Goal: Communication & Community: Answer question/provide support

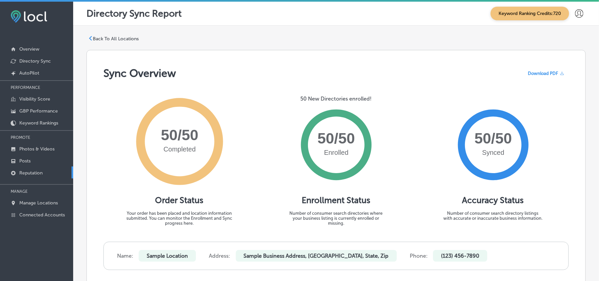
click at [35, 171] on p "Reputation" at bounding box center [30, 173] width 23 height 6
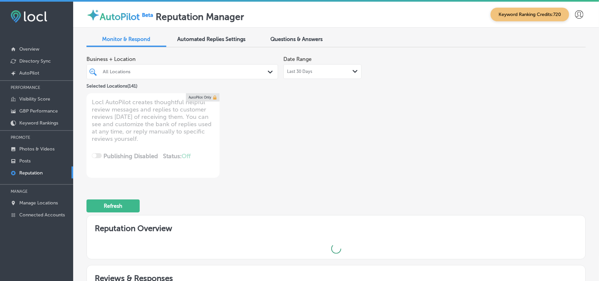
click at [268, 72] on div "Path Created with Sketch." at bounding box center [271, 71] width 7 height 7
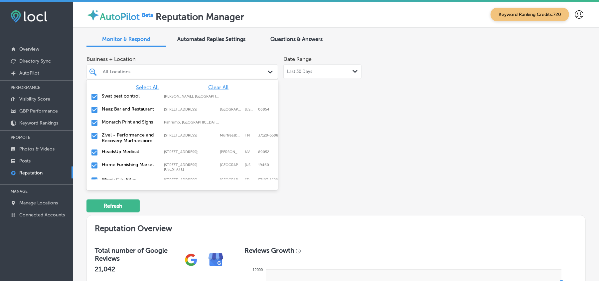
click at [213, 85] on span "Clear All" at bounding box center [218, 87] width 20 height 6
click at [92, 96] on input "checkbox" at bounding box center [94, 97] width 8 height 8
click at [94, 109] on input "checkbox" at bounding box center [94, 110] width 8 height 8
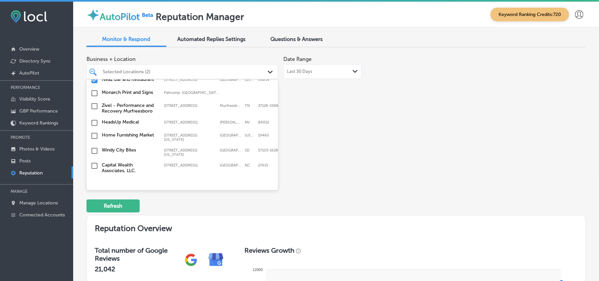
scroll to position [44, 0]
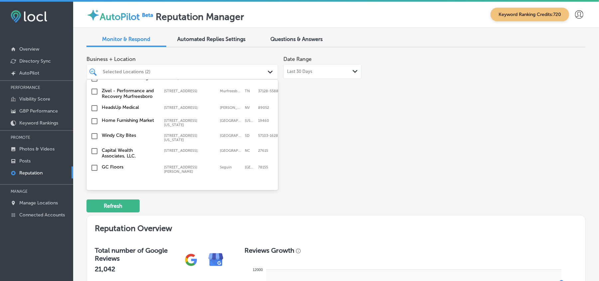
click at [95, 122] on input "checkbox" at bounding box center [94, 121] width 8 height 8
click at [96, 121] on input "checkbox" at bounding box center [94, 121] width 8 height 8
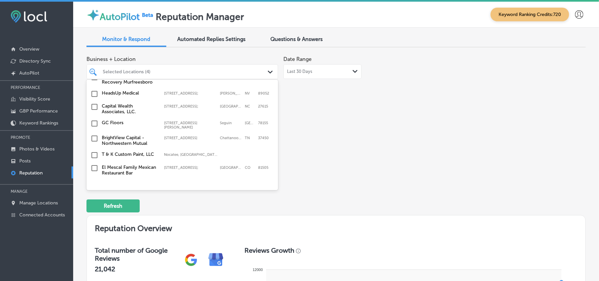
scroll to position [103, 0]
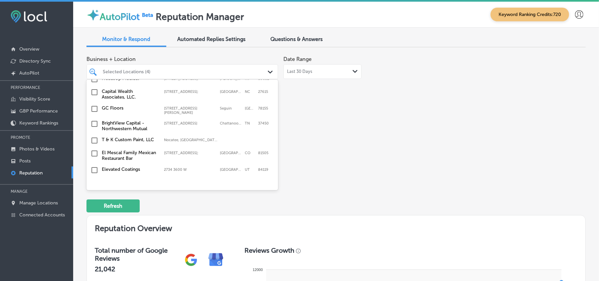
click at [93, 121] on input "checkbox" at bounding box center [94, 124] width 8 height 8
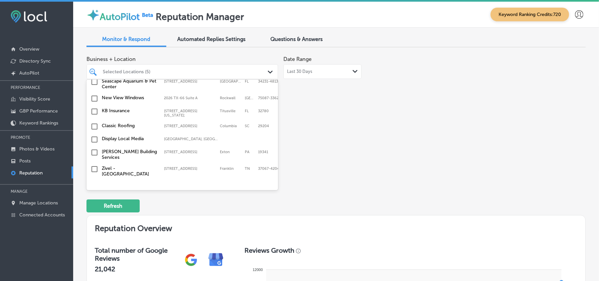
scroll to position [207, 0]
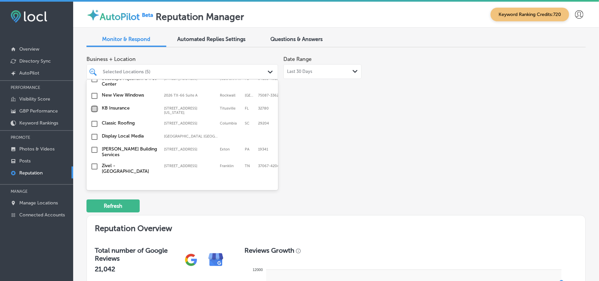
click at [93, 106] on input "checkbox" at bounding box center [94, 109] width 8 height 8
click at [92, 135] on input "checkbox" at bounding box center [94, 137] width 8 height 8
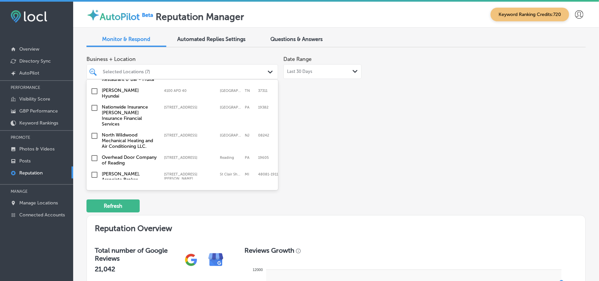
scroll to position [354, 0]
click at [92, 104] on input "checkbox" at bounding box center [94, 107] width 8 height 8
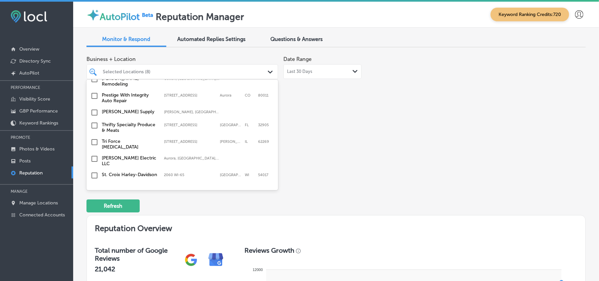
scroll to position [739, 0]
click at [95, 121] on input "checkbox" at bounding box center [94, 125] width 8 height 8
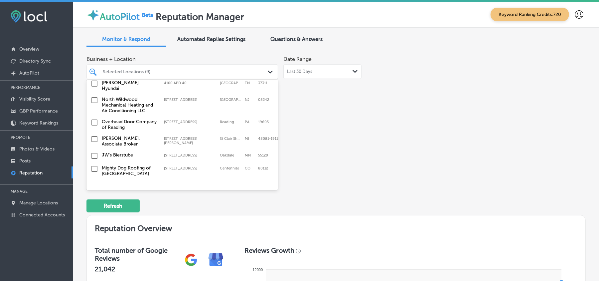
scroll to position [413, 0]
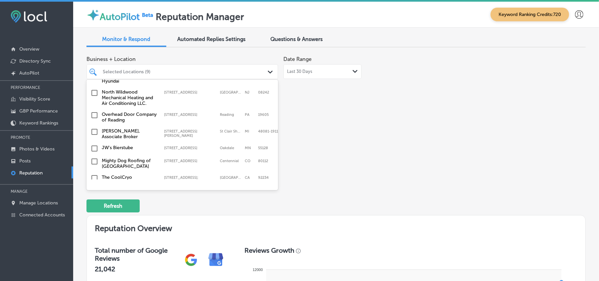
click at [93, 89] on input "checkbox" at bounding box center [94, 93] width 8 height 8
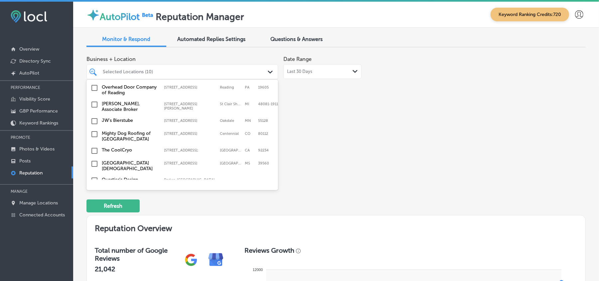
scroll to position [443, 0]
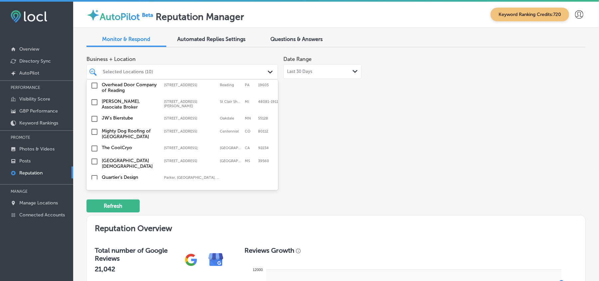
click at [93, 115] on input "checkbox" at bounding box center [94, 119] width 8 height 8
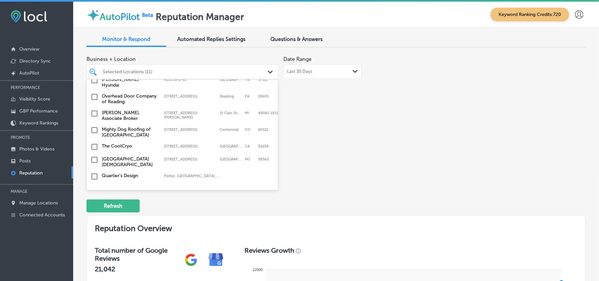
scroll to position [458, 0]
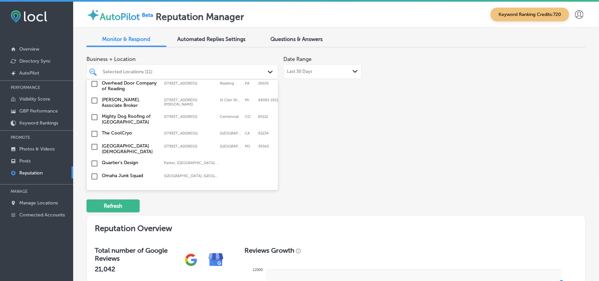
click at [95, 113] on input "checkbox" at bounding box center [94, 117] width 8 height 8
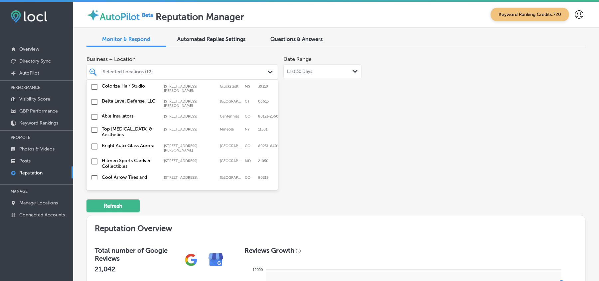
scroll to position [591, 0]
click at [94, 125] on input "checkbox" at bounding box center [94, 129] width 8 height 8
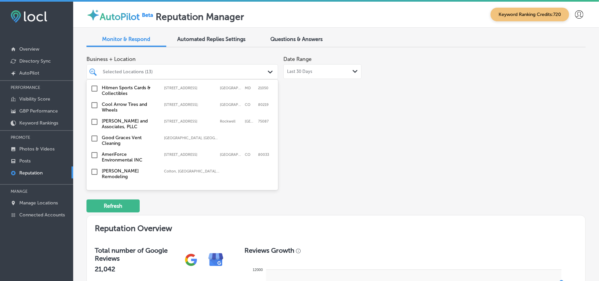
scroll to position [665, 0]
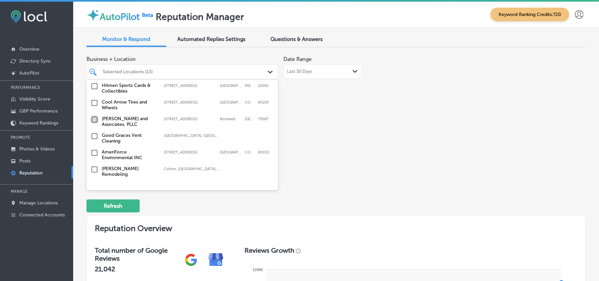
click at [94, 115] on input "checkbox" at bounding box center [94, 119] width 8 height 8
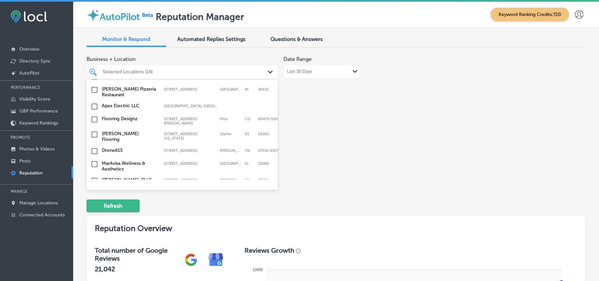
scroll to position [2064, 0]
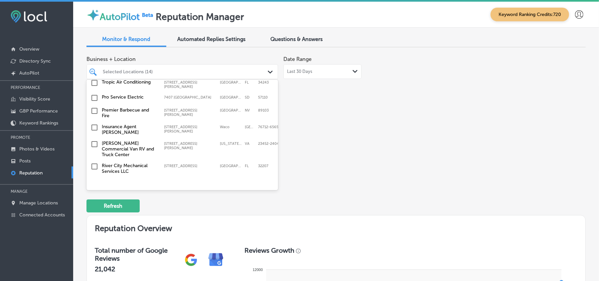
click at [94, 179] on input "checkbox" at bounding box center [94, 183] width 8 height 8
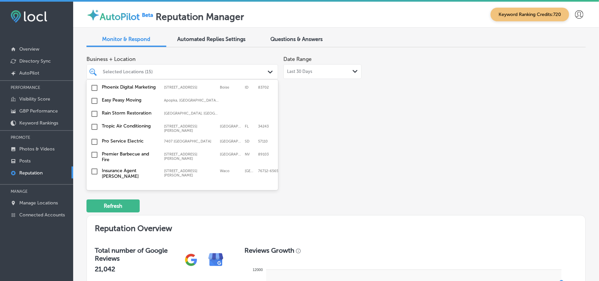
scroll to position [2034, 0]
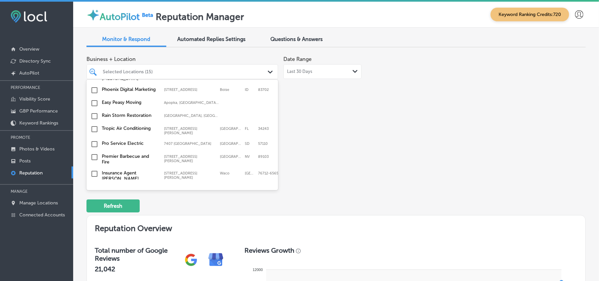
click at [93, 208] on input "checkbox" at bounding box center [94, 212] width 8 height 8
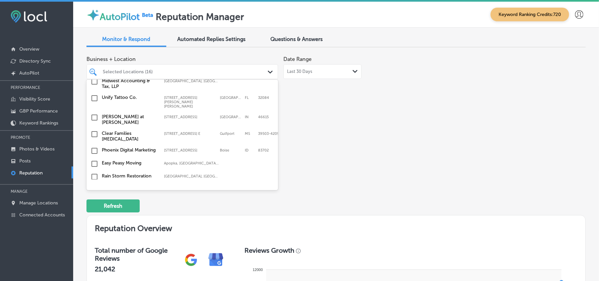
scroll to position [1990, 0]
click at [95, 160] on input "checkbox" at bounding box center [94, 164] width 8 height 8
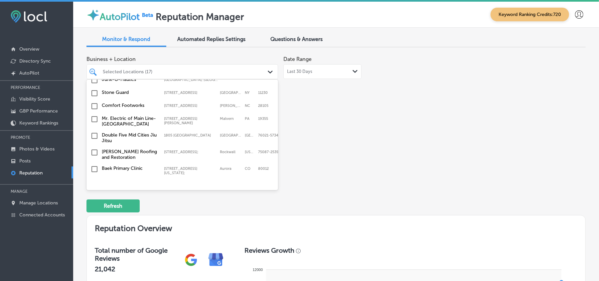
scroll to position [1872, 0]
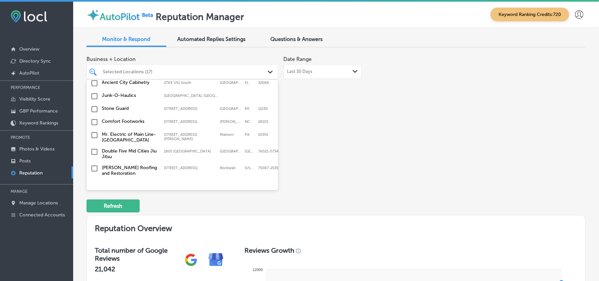
click at [93, 196] on input "checkbox" at bounding box center [94, 200] width 8 height 8
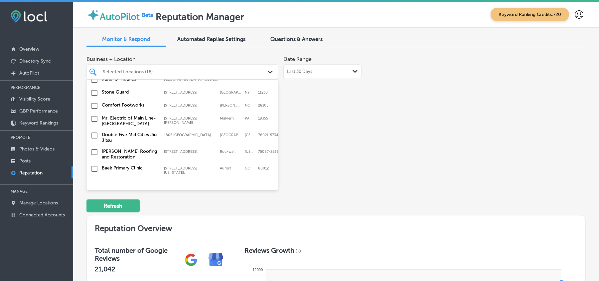
scroll to position [1887, 0]
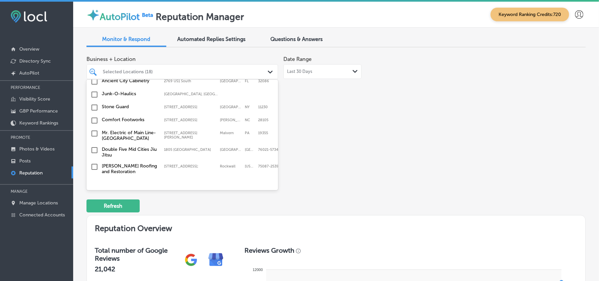
click at [93, 179] on input "checkbox" at bounding box center [94, 183] width 8 height 8
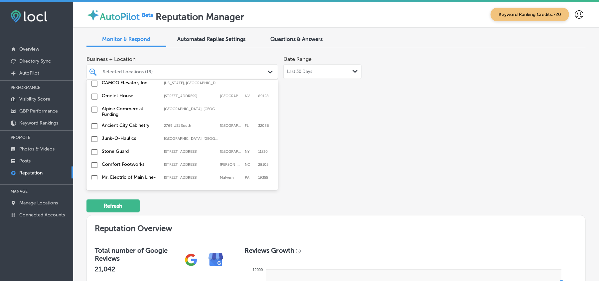
scroll to position [1843, 0]
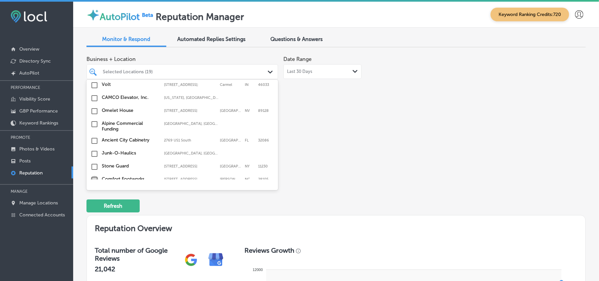
click at [92, 175] on input "checkbox" at bounding box center [94, 179] width 8 height 8
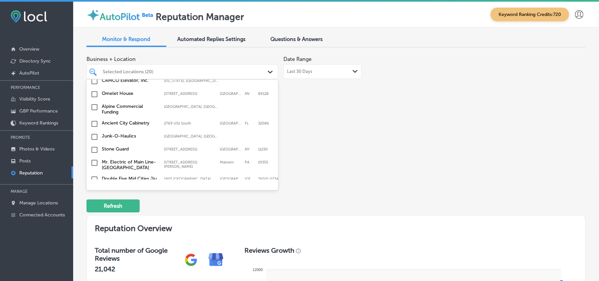
scroll to position [1872, 0]
click at [94, 175] on input "checkbox" at bounding box center [94, 179] width 8 height 8
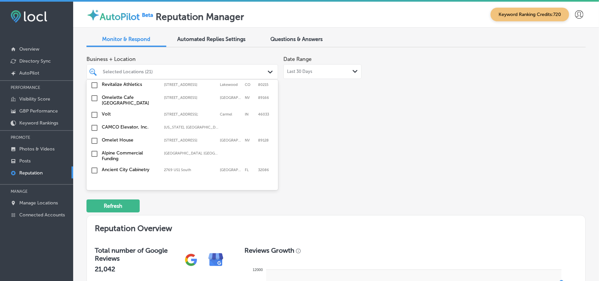
scroll to position [1828, 0]
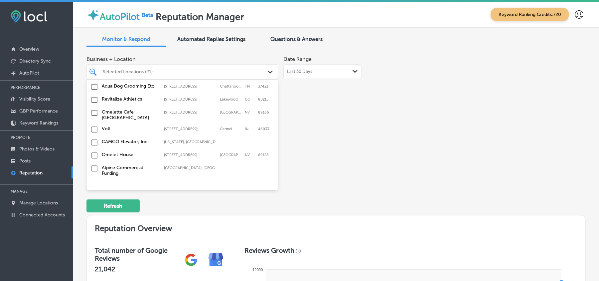
click at [94, 194] on input "checkbox" at bounding box center [94, 198] width 8 height 8
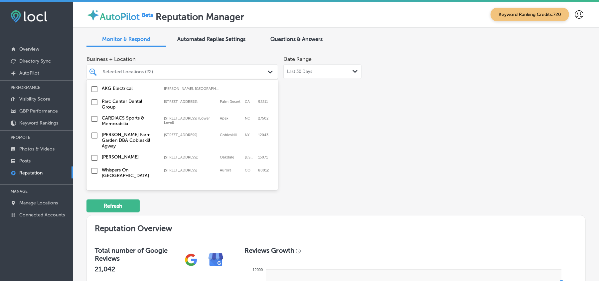
scroll to position [1621, 0]
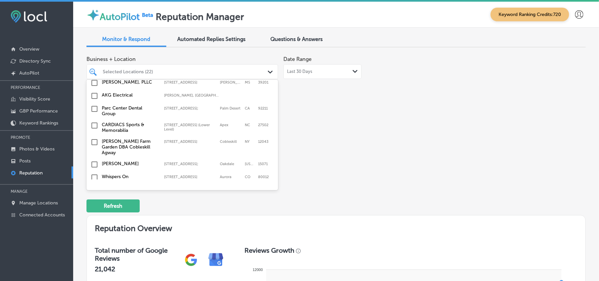
click at [93, 190] on input "checkbox" at bounding box center [94, 194] width 8 height 8
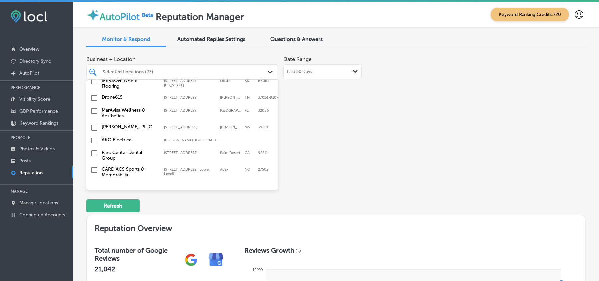
scroll to position [1623, 0]
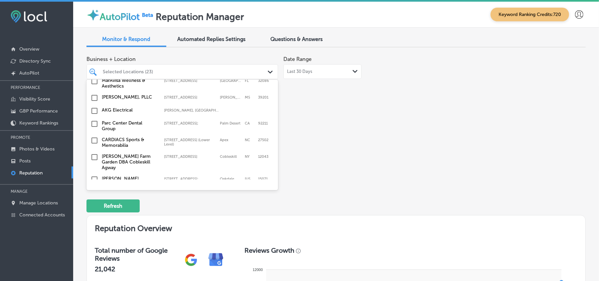
click at [93, 188] on input "checkbox" at bounding box center [94, 192] width 8 height 8
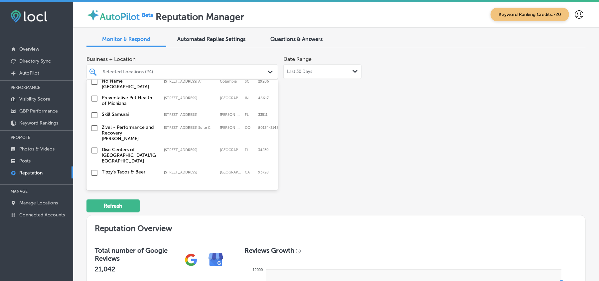
scroll to position [1266, 0]
click at [96, 182] on input "checkbox" at bounding box center [94, 186] width 8 height 8
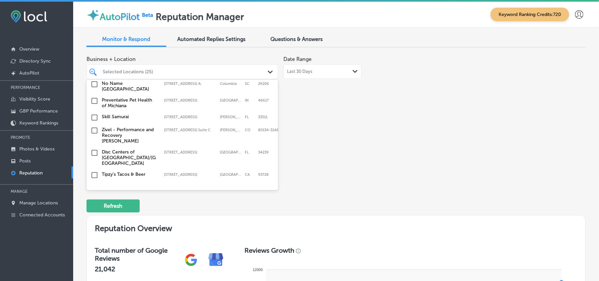
scroll to position [1281, 0]
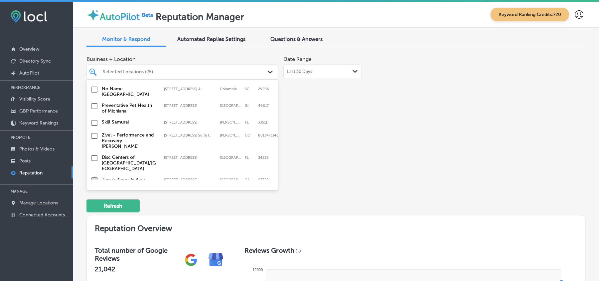
click at [94, 176] on input "checkbox" at bounding box center [94, 180] width 8 height 8
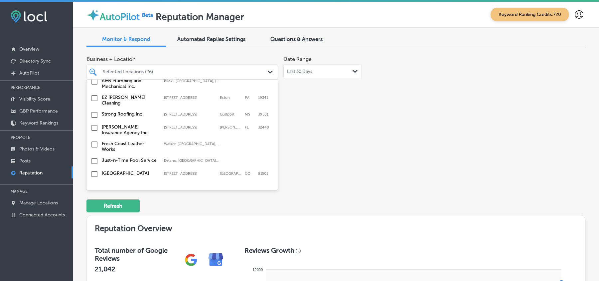
scroll to position [1249, 0]
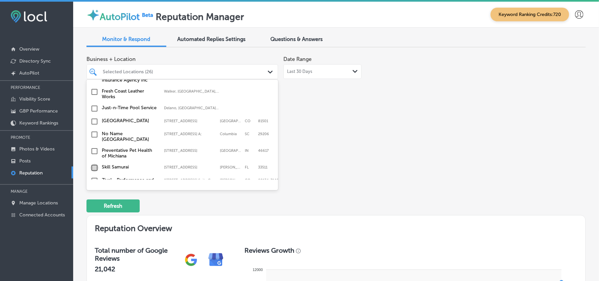
click at [92, 164] on input "checkbox" at bounding box center [94, 168] width 8 height 8
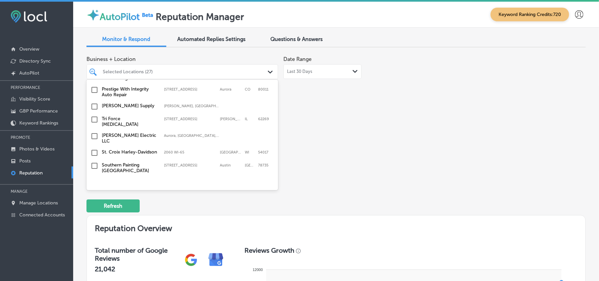
scroll to position [960, 0]
click at [92, 114] on input "checkbox" at bounding box center [94, 118] width 8 height 8
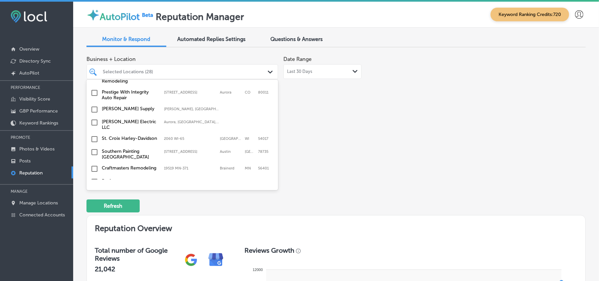
scroll to position [975, 0]
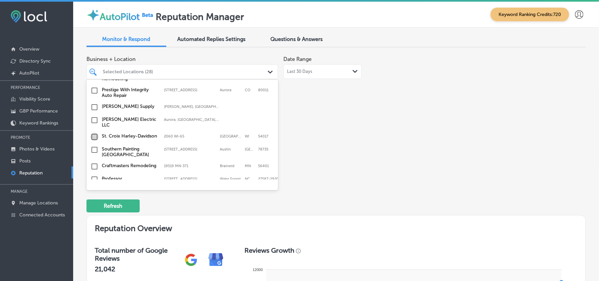
click at [94, 133] on input "checkbox" at bounding box center [94, 137] width 8 height 8
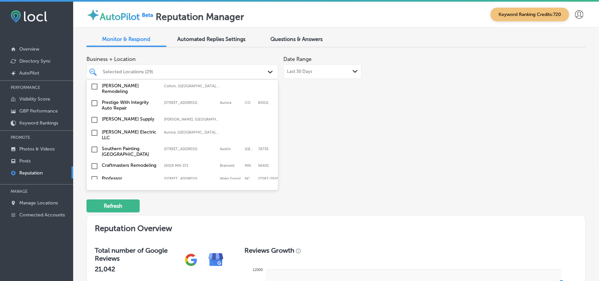
scroll to position [989, 0]
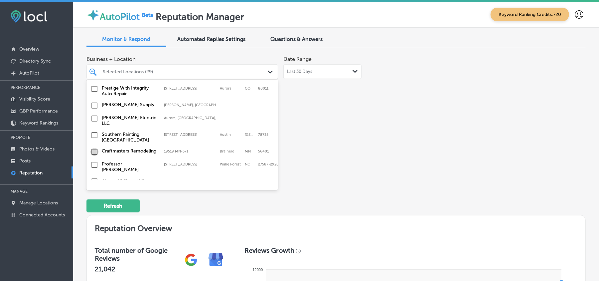
click at [95, 148] on input "checkbox" at bounding box center [94, 152] width 8 height 8
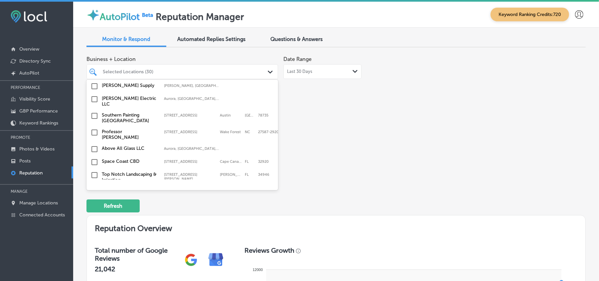
scroll to position [1034, 0]
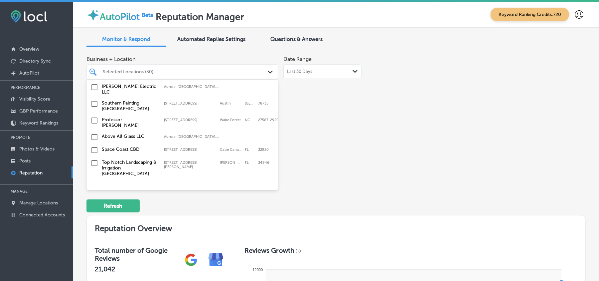
click at [94, 116] on input "checkbox" at bounding box center [94, 120] width 8 height 8
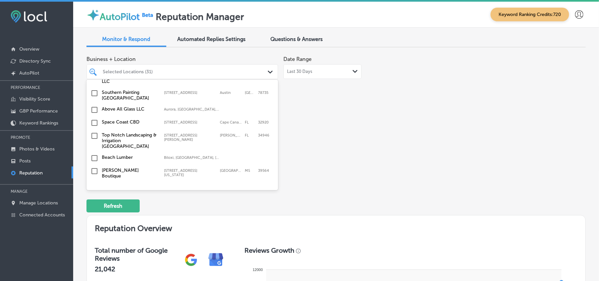
scroll to position [1064, 0]
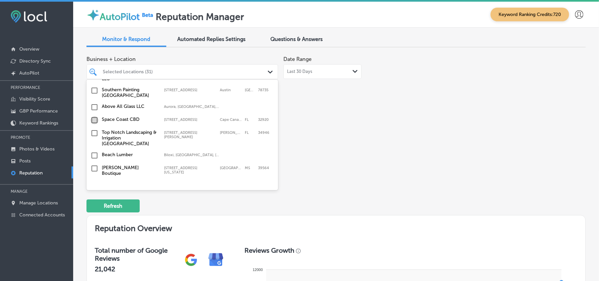
click at [93, 116] on input "checkbox" at bounding box center [94, 120] width 8 height 8
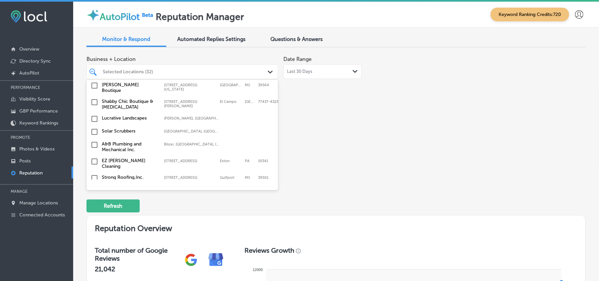
scroll to position [1182, 0]
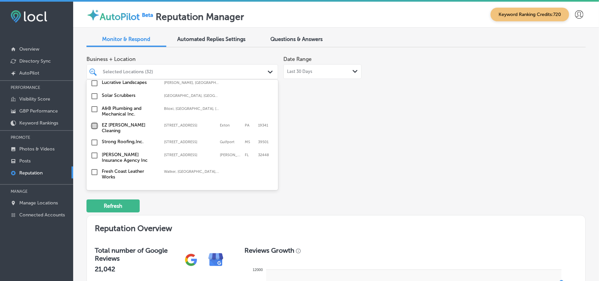
click at [93, 122] on input "checkbox" at bounding box center [94, 126] width 8 height 8
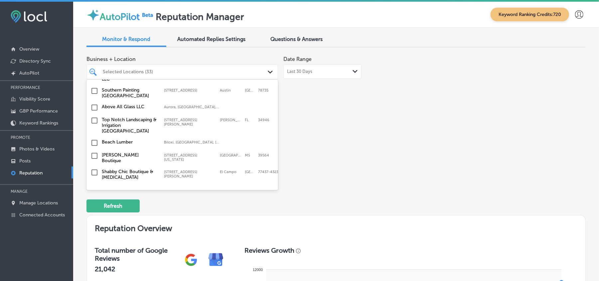
scroll to position [1093, 0]
click at [92, 116] on input "checkbox" at bounding box center [94, 120] width 8 height 8
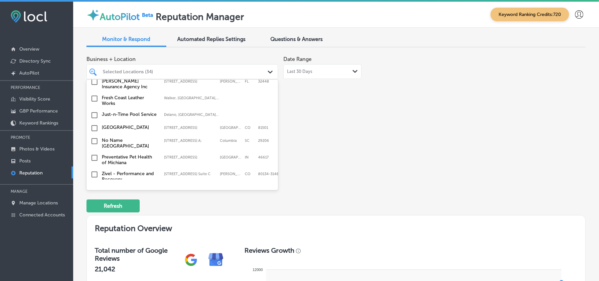
scroll to position [1226, 0]
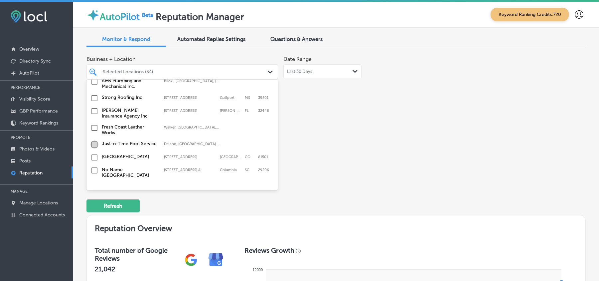
click at [94, 140] on input "checkbox" at bounding box center [94, 144] width 8 height 8
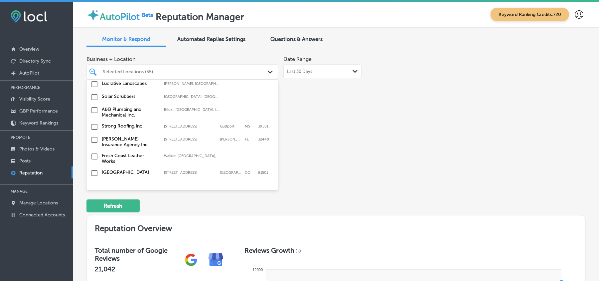
scroll to position [1207, 0]
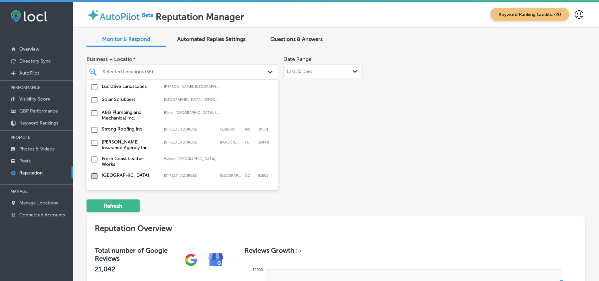
click at [93, 172] on input "checkbox" at bounding box center [94, 176] width 8 height 8
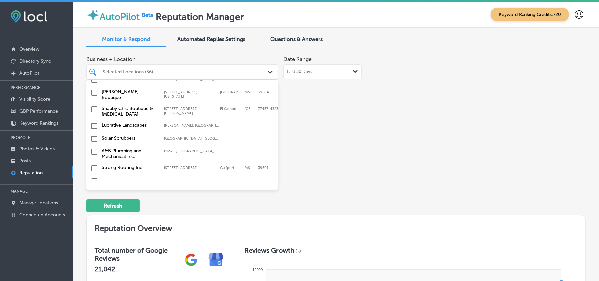
scroll to position [1211, 0]
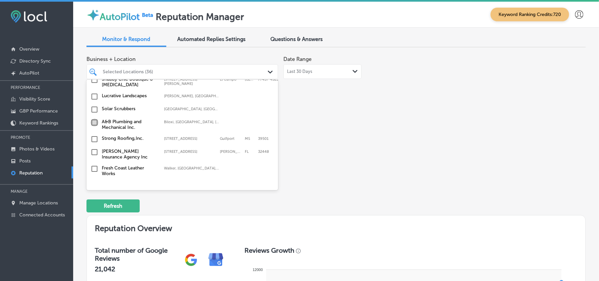
click at [92, 118] on input "checkbox" at bounding box center [94, 122] width 8 height 8
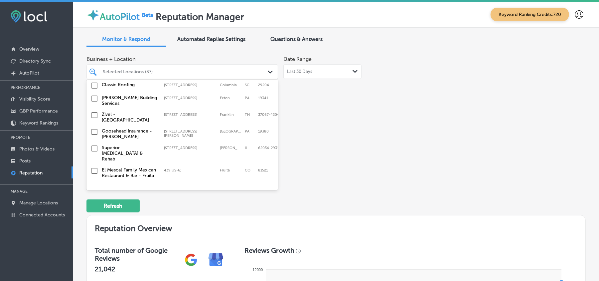
scroll to position [739, 0]
click at [95, 128] on input "checkbox" at bounding box center [94, 132] width 8 height 8
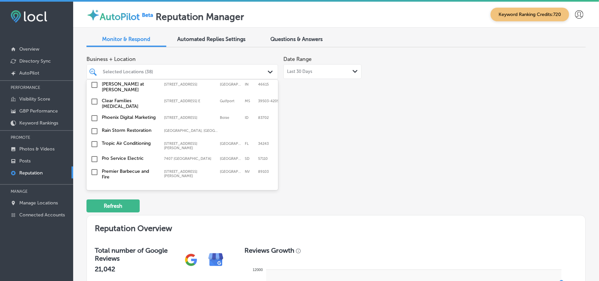
scroll to position [2038, 0]
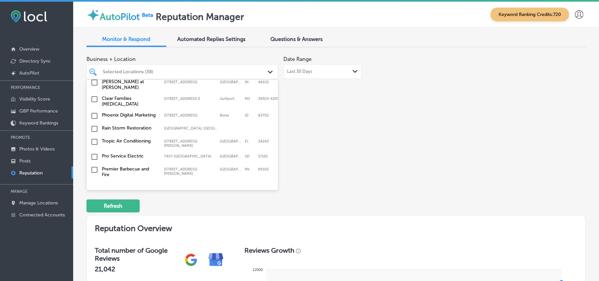
click at [369, 152] on div "Business + Location option [STREET_ADDRESS][PERSON_NAME]. option [STREET_ADDRES…" at bounding box center [235, 115] width 299 height 125
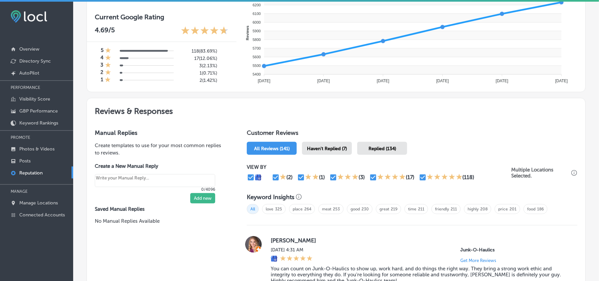
scroll to position [281, 0]
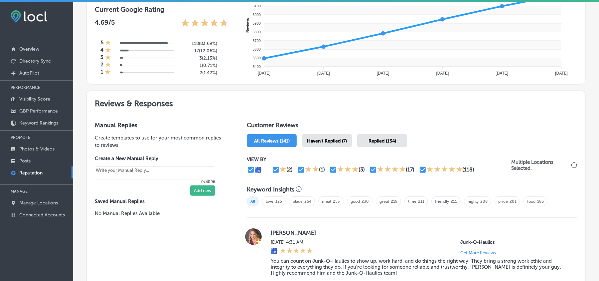
click at [334, 143] on span "Haven't Replied (7)" at bounding box center [327, 141] width 40 height 6
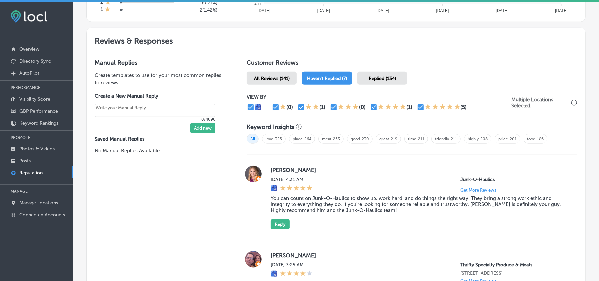
click at [375, 84] on div "Replied (134)" at bounding box center [382, 77] width 50 height 13
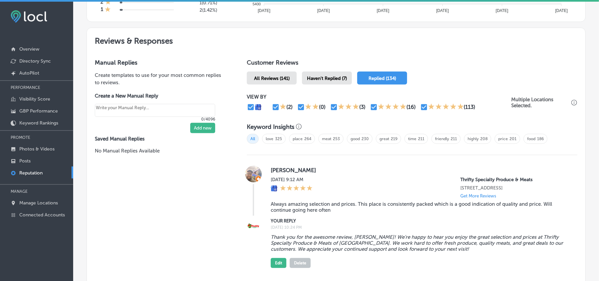
click at [338, 79] on span "Haven't Replied (7)" at bounding box center [327, 78] width 40 height 6
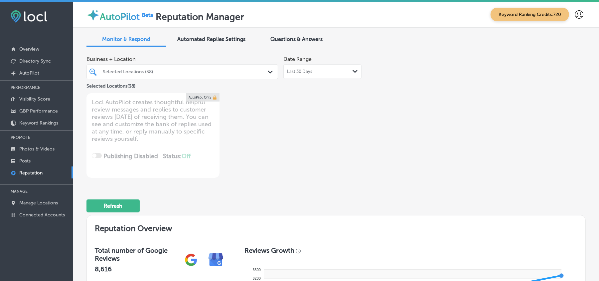
click at [298, 72] on span "Last 30 Days" at bounding box center [299, 71] width 25 height 5
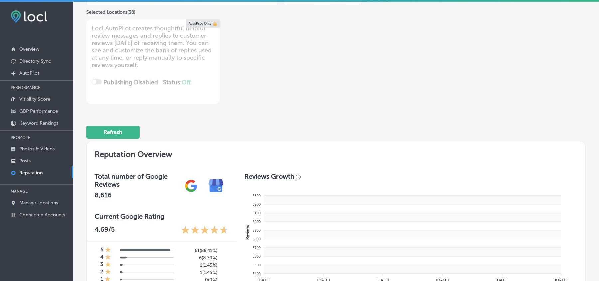
type textarea "x"
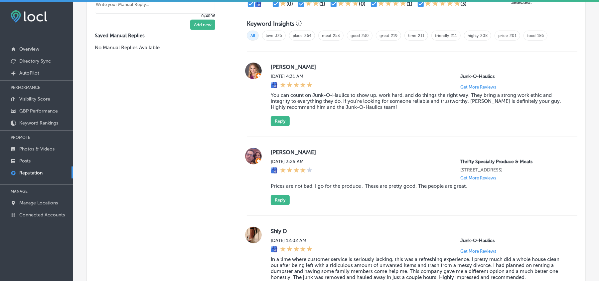
scroll to position [431, 0]
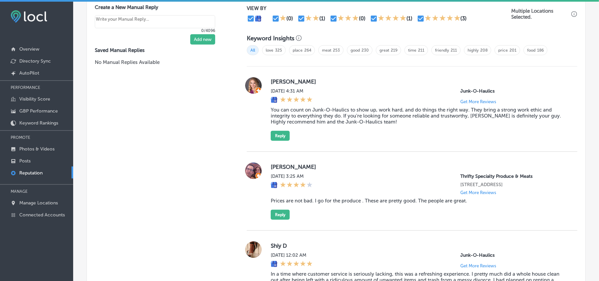
click at [571, 164] on div "Customer Reviews All Reviews (69) Haven't Replied (5) Replied (64) VIEW BY (0) …" at bounding box center [412, 235] width 346 height 547
drag, startPoint x: 267, startPoint y: 85, endPoint x: 342, endPoint y: 82, distance: 74.8
click at [342, 82] on div "[PERSON_NAME][DATE] 4:31 AM Junk-O-Haulics Get More Reviews You can count on Ju…" at bounding box center [412, 108] width 330 height 63
copy label "[PERSON_NAME]"
click at [320, 112] on blockquote "You can count on Junk-O-Haulics to show up, work hard, and do things the right …" at bounding box center [419, 116] width 296 height 18
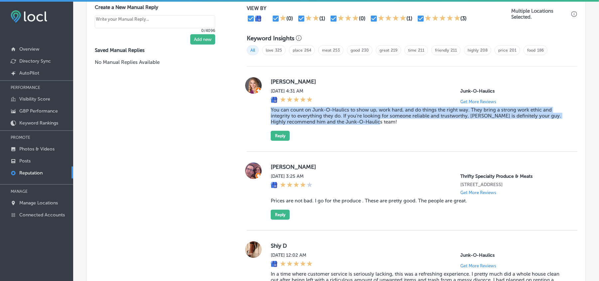
drag, startPoint x: 269, startPoint y: 111, endPoint x: 383, endPoint y: 129, distance: 115.1
click at [383, 129] on div "[PERSON_NAME][DATE] 4:31 AM Junk-O-Haulics Get More Reviews You can count on Ju…" at bounding box center [419, 108] width 296 height 63
copy blockquote "You can count on Junk-O-Haulics to show up, work hard, and do things the right …"
click at [359, 139] on div "[PERSON_NAME][DATE] 4:31 AM Junk-O-Haulics Get More Reviews You can count on Ju…" at bounding box center [419, 108] width 296 height 63
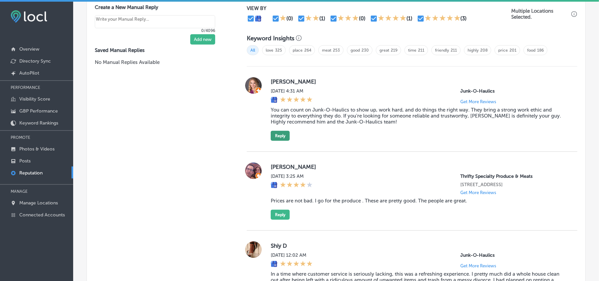
click at [279, 138] on button "Reply" at bounding box center [280, 136] width 19 height 10
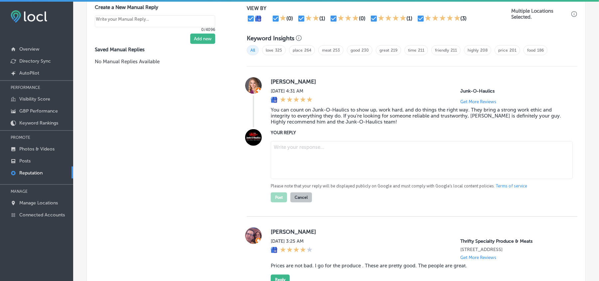
click at [304, 169] on textarea at bounding box center [422, 160] width 302 height 38
paste textarea "Thank you for the fantastic review, [PERSON_NAME]! We’re so glad to hear that J…"
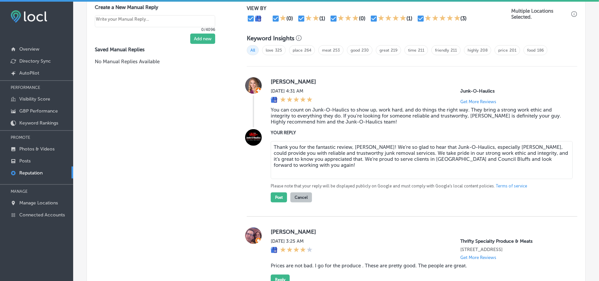
type textarea "Thank you for the fantastic review, [PERSON_NAME]! We’re so glad to hear that J…"
click at [304, 169] on textarea "Thank you for the fantastic review, [PERSON_NAME]! We’re so glad to hear that J…" at bounding box center [422, 160] width 302 height 38
click at [310, 179] on textarea "Thank you for the fantastic review, [PERSON_NAME]! We’re so glad to hear that J…" at bounding box center [422, 160] width 302 height 38
type textarea "x"
click at [555, 171] on textarea "Thank you for the fantastic review, [PERSON_NAME]! We’re so glad to hear that J…" at bounding box center [422, 160] width 302 height 38
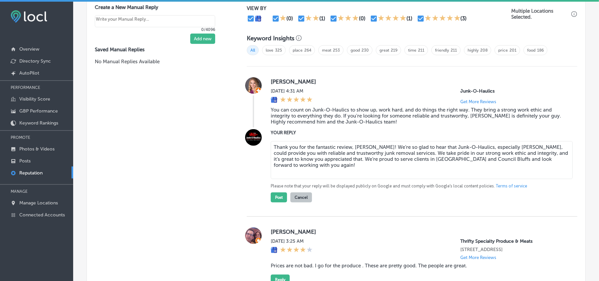
click at [305, 175] on textarea "Thank you for the fantastic review, [PERSON_NAME]! We’re so glad to hear that J…" at bounding box center [422, 160] width 302 height 38
type textarea "Thank you for the fantastic review, [PERSON_NAME]! We’re so glad to hear that J…"
click at [275, 202] on button "Post" at bounding box center [279, 197] width 16 height 10
type textarea "x"
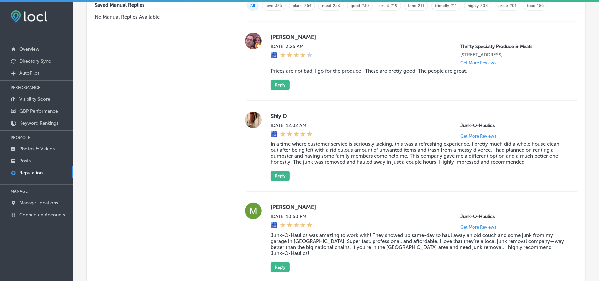
scroll to position [461, 0]
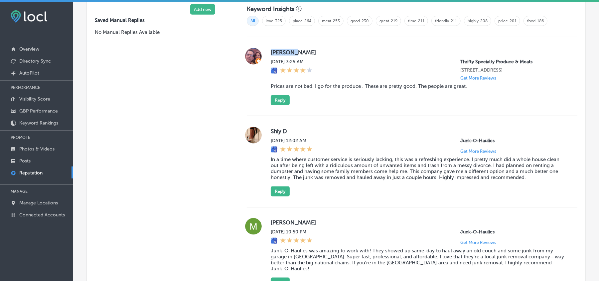
drag, startPoint x: 268, startPoint y: 56, endPoint x: 293, endPoint y: 52, distance: 25.2
click at [293, 52] on div "[PERSON_NAME] [DATE] 3:25 AM Thrifty Specialty Produce & Meats [STREET_ADDRESS]…" at bounding box center [412, 76] width 330 height 57
click at [350, 125] on div "Shiy D [DATE] 12:02 AM Junk-O-Haulics Get More Reviews In a time where customer…" at bounding box center [412, 161] width 330 height 91
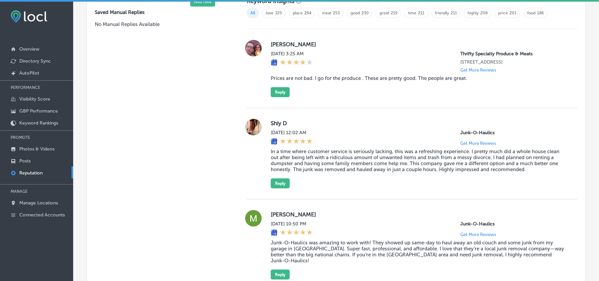
scroll to position [476, 0]
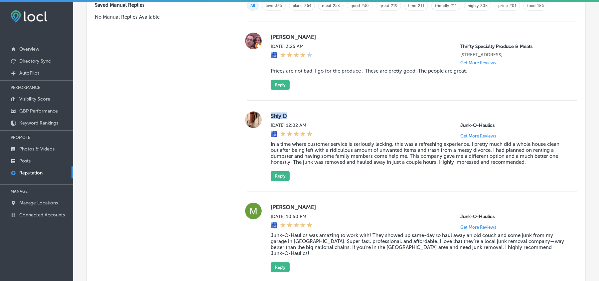
drag, startPoint x: 268, startPoint y: 120, endPoint x: 297, endPoint y: 120, distance: 28.9
click at [297, 120] on div "Shiy D [DATE] 12:02 AM Junk-O-Haulics Get More Reviews In a time where customer…" at bounding box center [412, 145] width 330 height 69
copy label "Shiy D"
drag, startPoint x: 335, startPoint y: 154, endPoint x: 294, endPoint y: 158, distance: 41.1
click at [335, 154] on blockquote "In a time where customer service is seriously lacking, this was a refreshing ex…" at bounding box center [419, 153] width 296 height 24
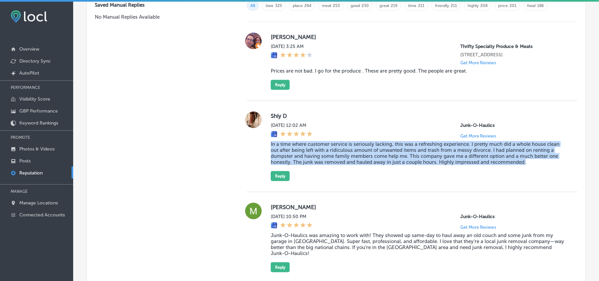
drag, startPoint x: 267, startPoint y: 150, endPoint x: 544, endPoint y: 166, distance: 277.0
click at [544, 166] on div "Shiy D [DATE] 12:02 AM Junk-O-Haulics Get More Reviews In a time where customer…" at bounding box center [412, 145] width 330 height 69
copy blockquote "In a time where customer service is seriously lacking, this was a refreshing ex…"
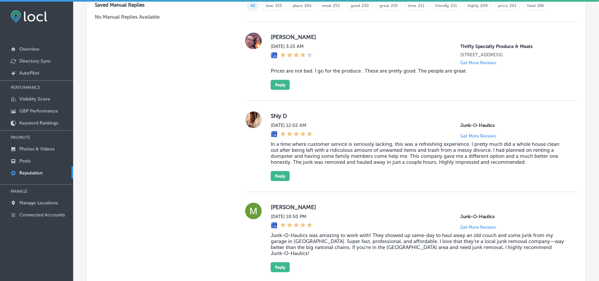
click at [364, 133] on div "[DATE] 12:02 AM Junk-O-Haulics Get More Reviews" at bounding box center [419, 130] width 296 height 16
click at [278, 181] on button "Reply" at bounding box center [280, 176] width 19 height 10
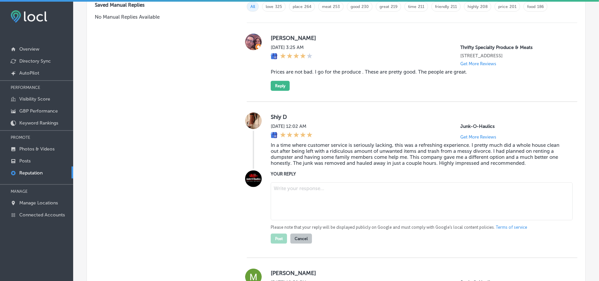
click at [325, 197] on textarea at bounding box center [422, 201] width 302 height 38
paste textarea "Thank you for the kind words, Shiy! We’re so glad Junk-O-Haulics could provide …"
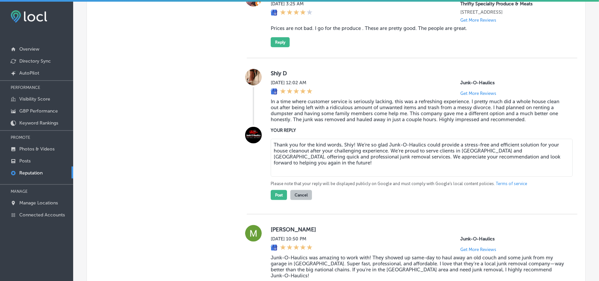
scroll to position [534, 0]
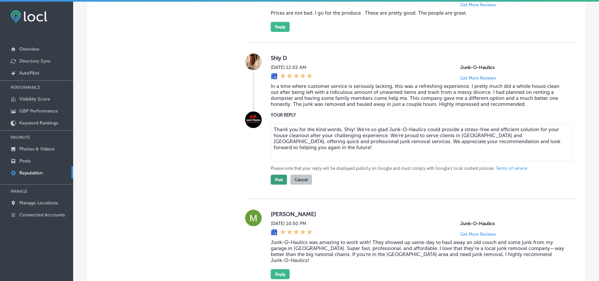
type textarea "Thank you for the kind words, Shiy! We’re so glad Junk-O-Haulics could provide …"
click at [274, 183] on button "Post" at bounding box center [279, 179] width 16 height 10
type textarea "x"
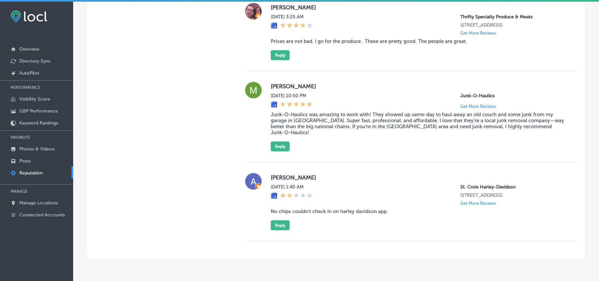
scroll to position [504, 0]
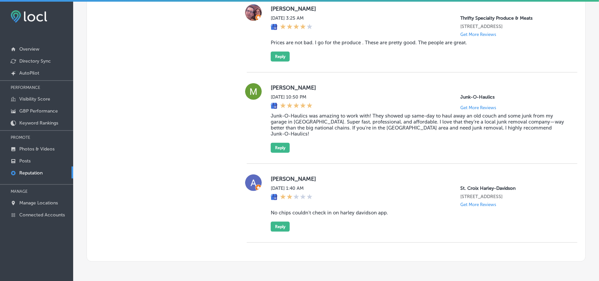
drag, startPoint x: 267, startPoint y: 92, endPoint x: 323, endPoint y: 92, distance: 56.5
click at [323, 92] on div "[PERSON_NAME] [DATE] 10:50 PM Junk-O-Haulics Get More Reviews Junk-O-Haulics wa…" at bounding box center [412, 117] width 330 height 69
copy label "[PERSON_NAME]"
click at [282, 130] on blockquote "Junk-O-Haulics was amazing to work with! They showed up same-day to haul away a…" at bounding box center [419, 125] width 296 height 24
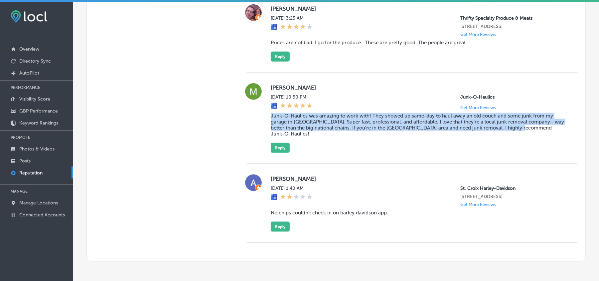
drag, startPoint x: 265, startPoint y: 121, endPoint x: 549, endPoint y: 134, distance: 285.1
click at [549, 134] on div "[PERSON_NAME] [DATE] 10:50 PM Junk-O-Haulics Get More Reviews Junk-O-Haulics wa…" at bounding box center [412, 117] width 330 height 69
copy blockquote "Junk-O-Haulics was amazing to work with! They showed up same-day to haul away a…"
click at [394, 152] on div "[PERSON_NAME] [DATE] 10:50 PM Junk-O-Haulics Get More Reviews Junk-O-Haulics wa…" at bounding box center [412, 117] width 330 height 91
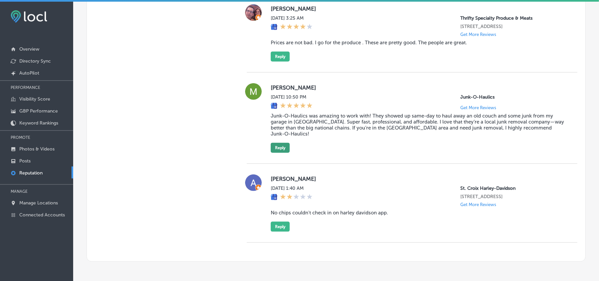
click at [278, 146] on button "Reply" at bounding box center [280, 148] width 19 height 10
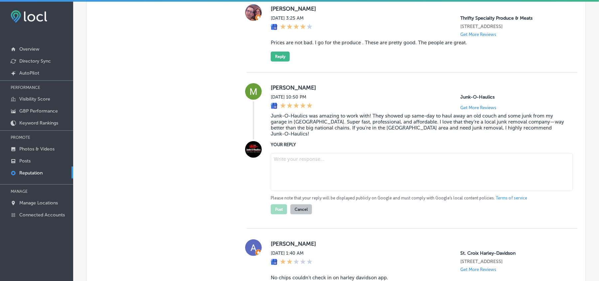
click at [325, 172] on textarea at bounding box center [422, 172] width 302 height 38
paste textarea "Thank you for the wonderful review, [PERSON_NAME]! We’re so glad Junk-O-Haulics…"
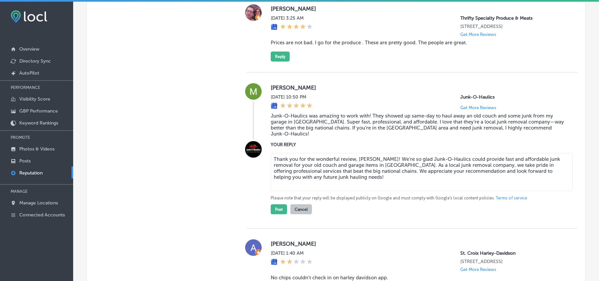
scroll to position [548, 0]
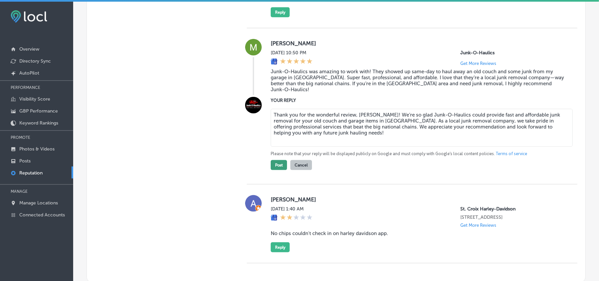
type textarea "Thank you for the wonderful review, [PERSON_NAME]! We’re so glad Junk-O-Haulics…"
click at [280, 162] on button "Post" at bounding box center [279, 165] width 16 height 10
type textarea "x"
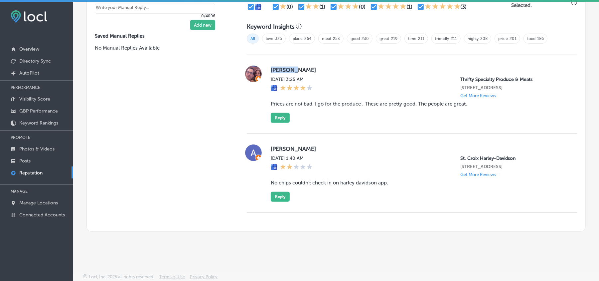
drag, startPoint x: 268, startPoint y: 68, endPoint x: 299, endPoint y: 71, distance: 31.4
click at [299, 71] on div "[PERSON_NAME] [DATE] 3:25 AM Thrifty Specialty Produce & Meats [STREET_ADDRESS]…" at bounding box center [412, 93] width 330 height 57
copy label "[PERSON_NAME]"
click at [306, 120] on div "[PERSON_NAME] [DATE] 3:25 AM Thrifty Specialty Produce & Meats [STREET_ADDRESS]…" at bounding box center [419, 93] width 296 height 57
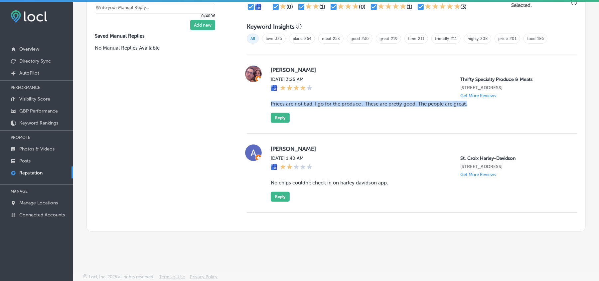
drag, startPoint x: 266, startPoint y: 103, endPoint x: 483, endPoint y: 101, distance: 217.0
click at [483, 101] on div "[PERSON_NAME] [DATE] 3:25 AM Thrifty Specialty Produce & Meats [STREET_ADDRESS]…" at bounding box center [412, 93] width 330 height 57
copy blockquote "Prices are not bad. I go for the produce . These are pretty good. The people ar…"
click at [401, 125] on div "[PERSON_NAME] [DATE] 3:25 AM Thrifty Specialty Produce & Meats [STREET_ADDRESS]…" at bounding box center [412, 94] width 330 height 79
click at [274, 110] on div "[PERSON_NAME] [DATE] 3:25 AM Thrifty Specialty Produce & Meats [STREET_ADDRESS]…" at bounding box center [419, 93] width 296 height 57
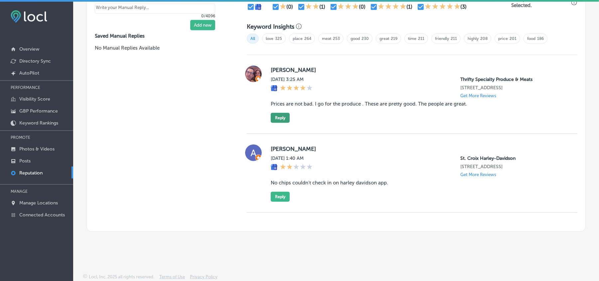
click at [277, 117] on button "Reply" at bounding box center [280, 118] width 19 height 10
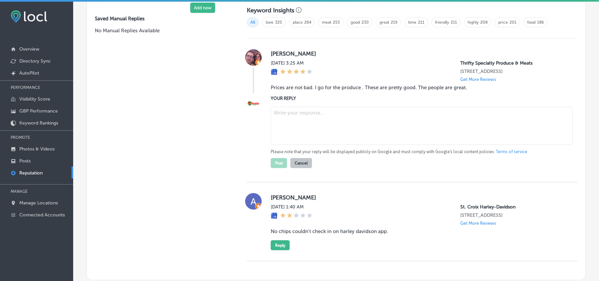
scroll to position [477, 0]
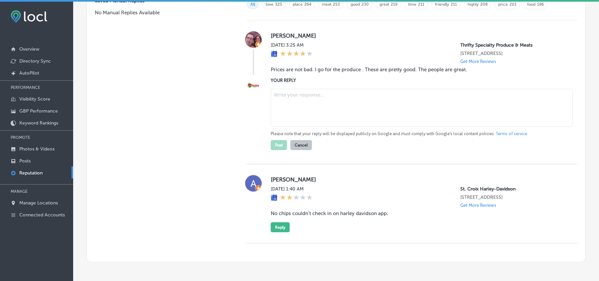
click at [316, 107] on textarea at bounding box center [422, 108] width 302 height 38
paste textarea "Thank you for the great review, [PERSON_NAME]! We’re glad to hear you enjoy the…"
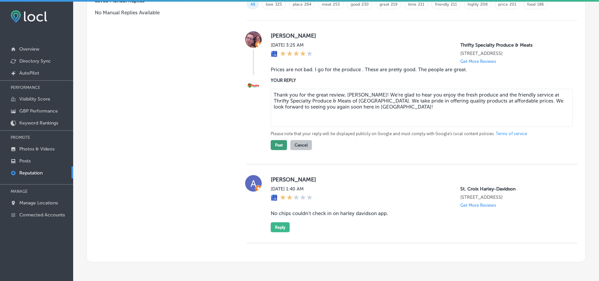
type textarea "Thank you for the great review, [PERSON_NAME]! We’re glad to hear you enjoy the…"
click at [272, 150] on button "Post" at bounding box center [279, 145] width 16 height 10
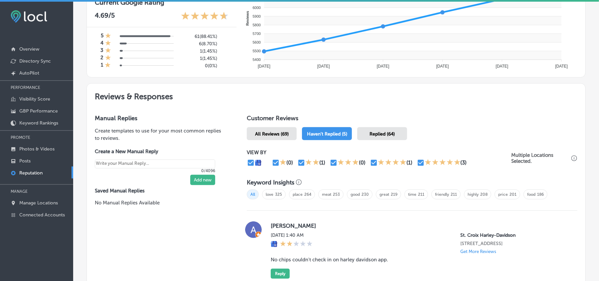
scroll to position [294, 0]
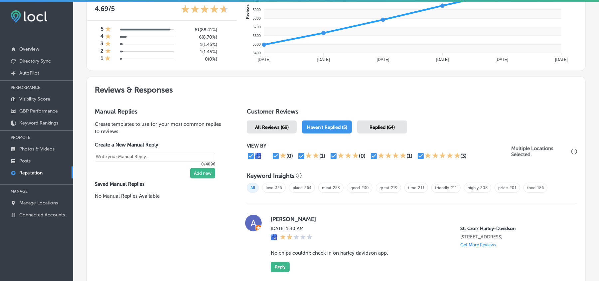
click at [273, 129] on span "All Reviews (69)" at bounding box center [272, 127] width 34 height 6
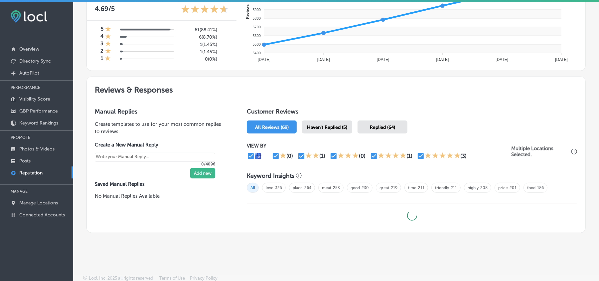
click at [319, 130] on span "Haven't Replied (5)" at bounding box center [327, 127] width 40 height 6
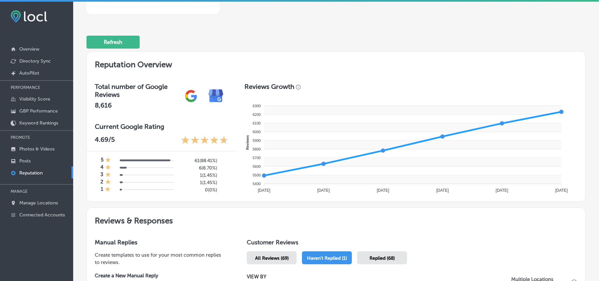
type textarea "x"
